Goal: Task Accomplishment & Management: Complete application form

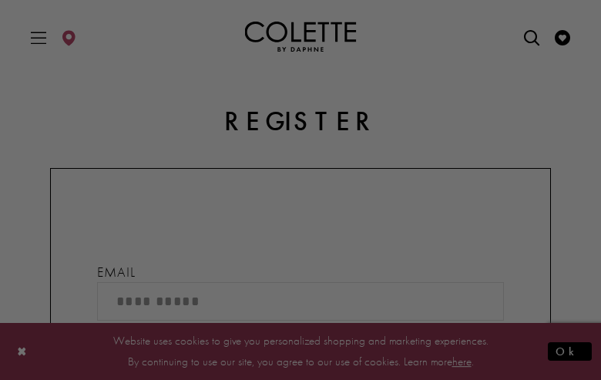
type input "**********"
type input "*********"
